Goal: Navigation & Orientation: Find specific page/section

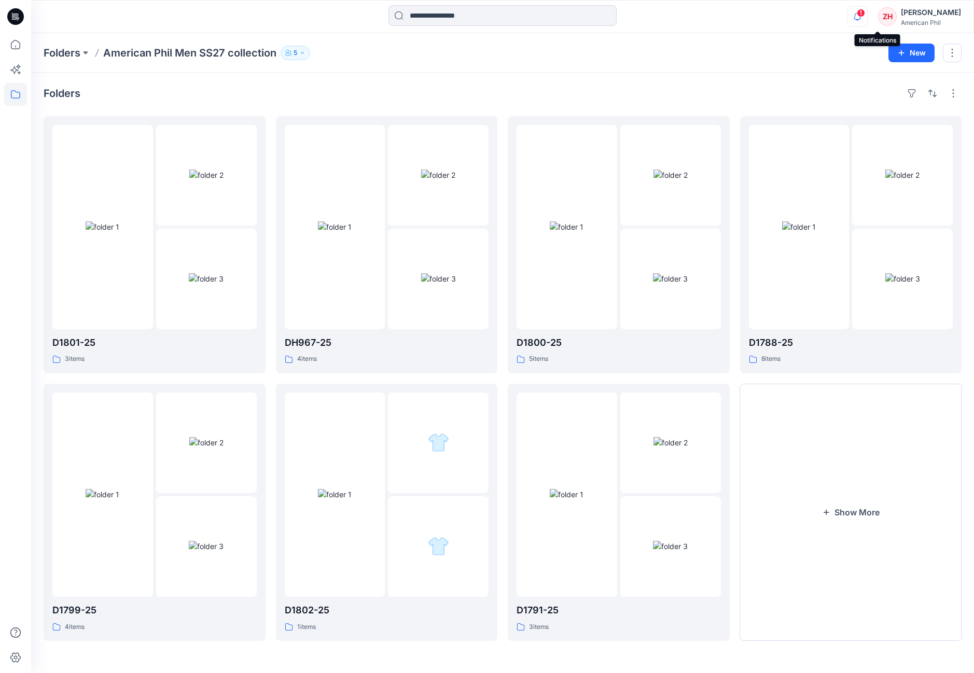
click at [867, 15] on icon "button" at bounding box center [857, 16] width 20 height 21
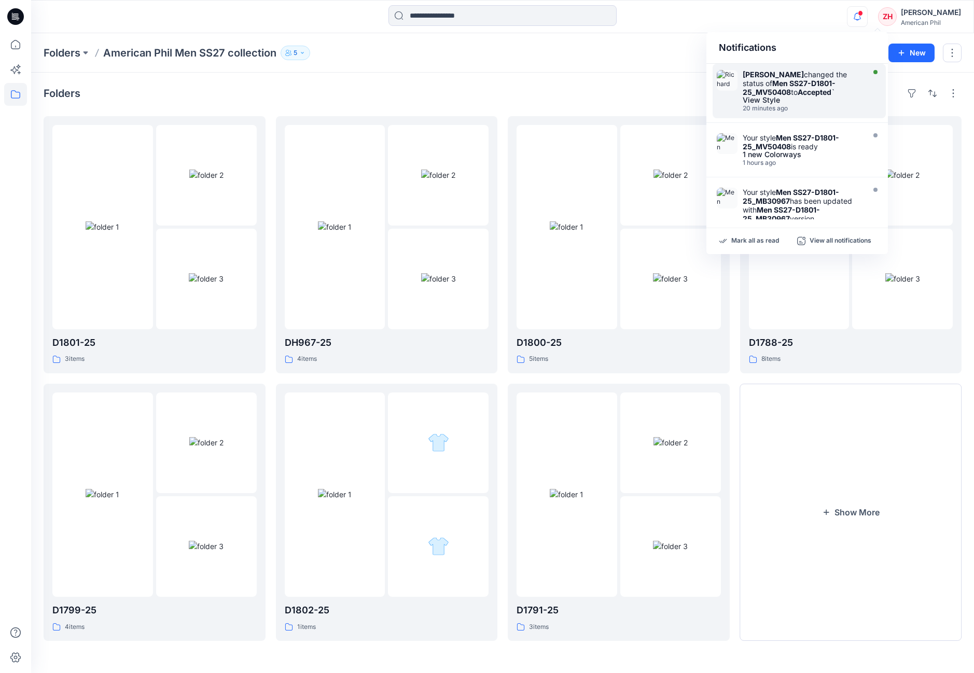
click at [821, 90] on strong "Accepted" at bounding box center [815, 92] width 34 height 9
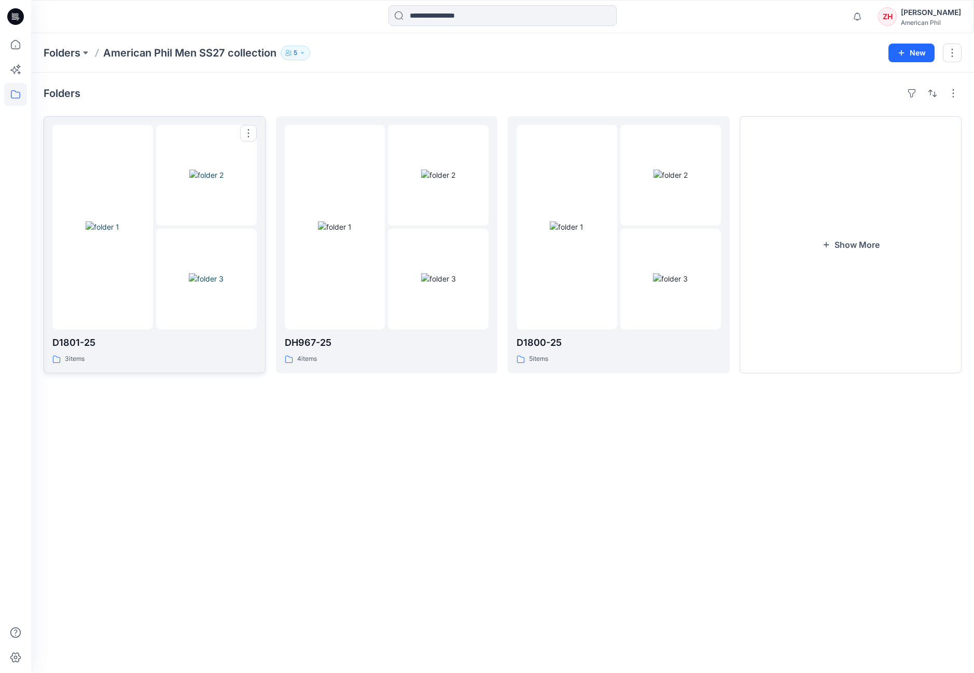
click at [207, 180] on img at bounding box center [206, 175] width 34 height 11
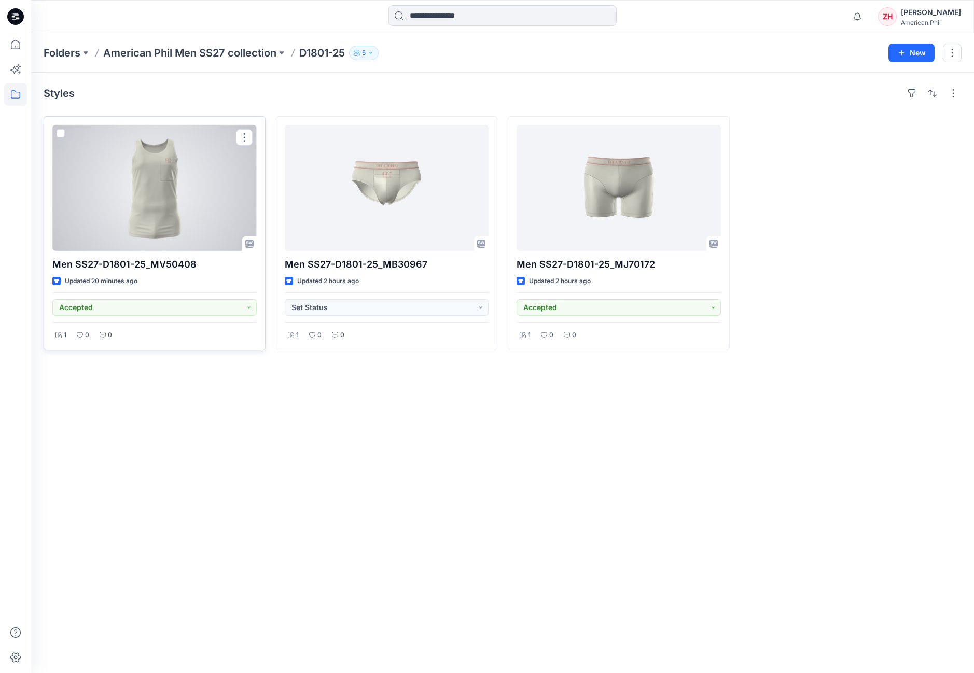
click at [217, 157] on div at bounding box center [154, 188] width 204 height 126
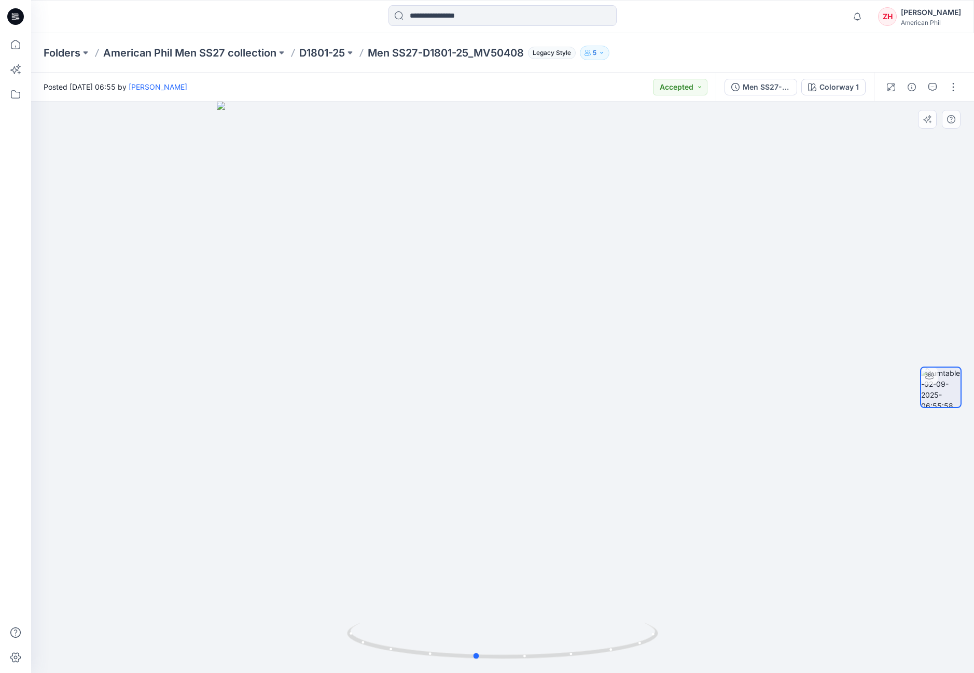
drag, startPoint x: 769, startPoint y: 246, endPoint x: 751, endPoint y: 221, distance: 30.2
click at [751, 221] on div at bounding box center [502, 387] width 943 height 571
drag, startPoint x: 723, startPoint y: 230, endPoint x: 557, endPoint y: 163, distance: 178.9
click at [759, 223] on div at bounding box center [502, 387] width 943 height 571
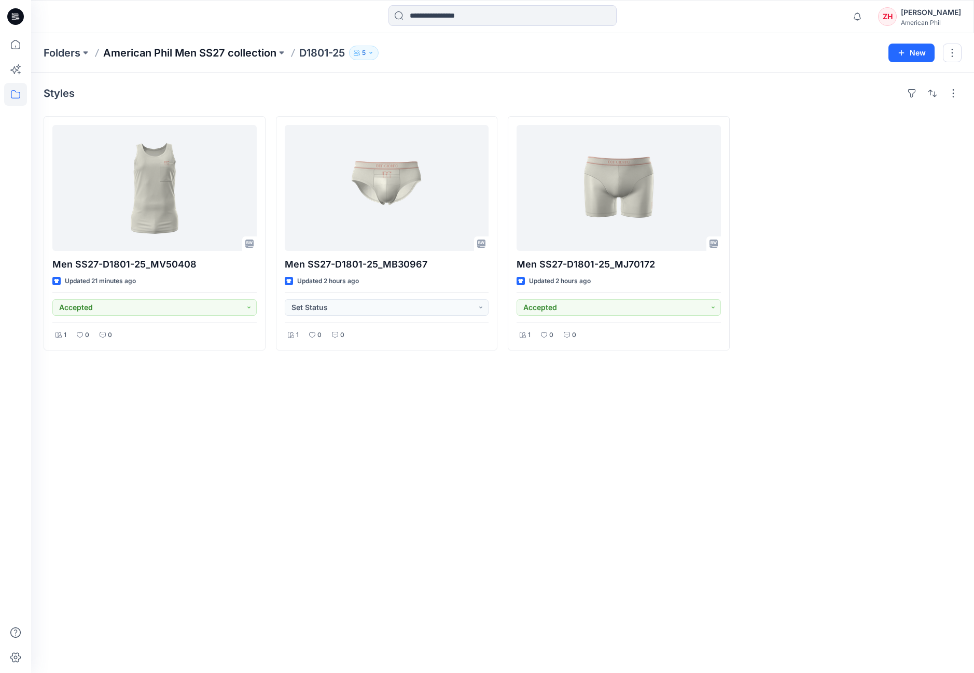
click at [182, 51] on p "American Phil Men SS27 collection" at bounding box center [189, 53] width 173 height 15
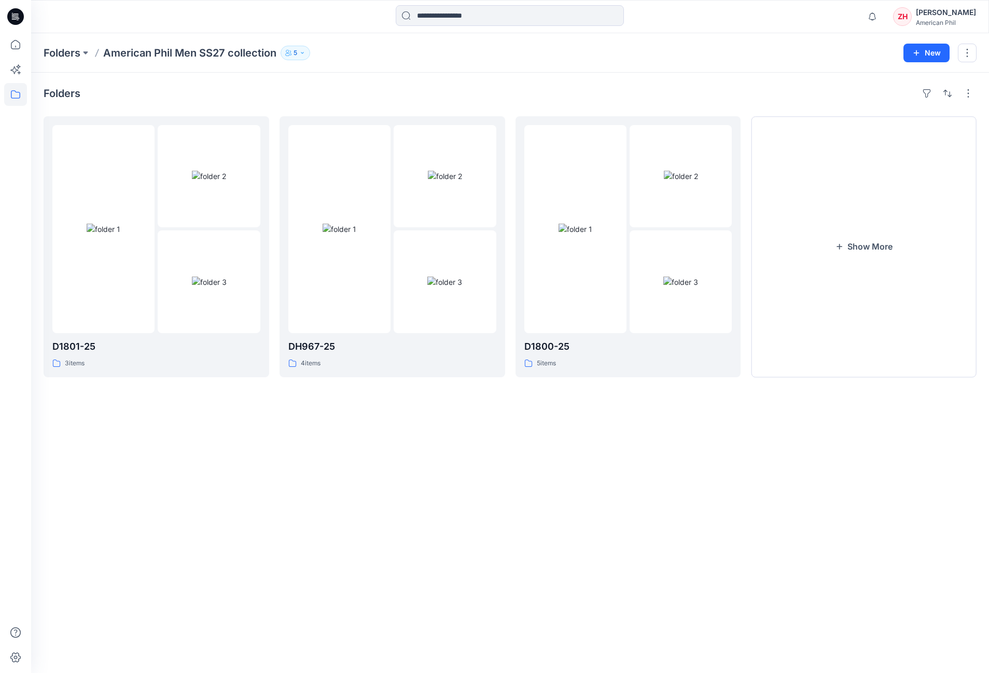
click at [701, 46] on div "Folders American Phil Men SS27 collection 5" at bounding box center [470, 53] width 852 height 15
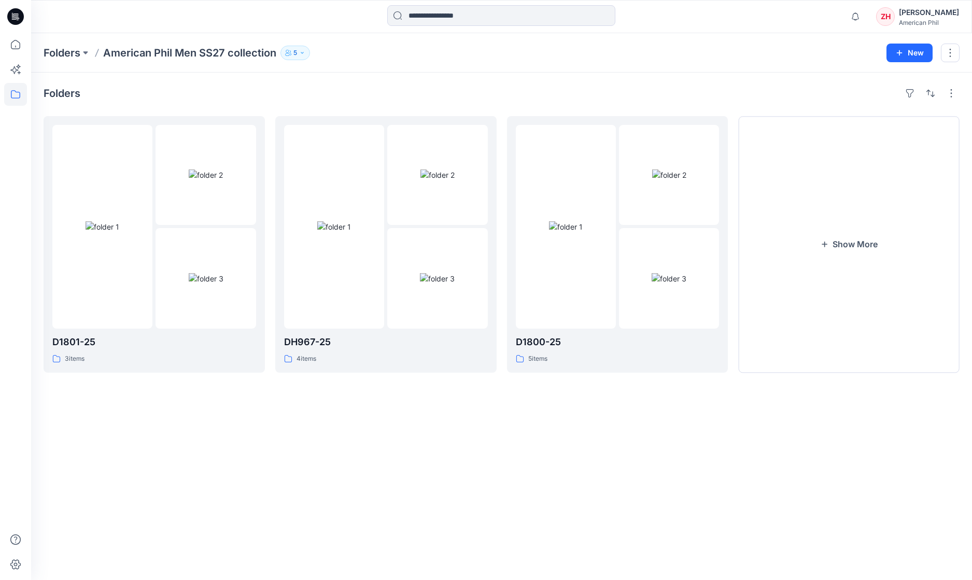
click at [422, 60] on div "Folders American Phil Men SS27 collection 5 New" at bounding box center [501, 52] width 941 height 39
